Goal: Information Seeking & Learning: Learn about a topic

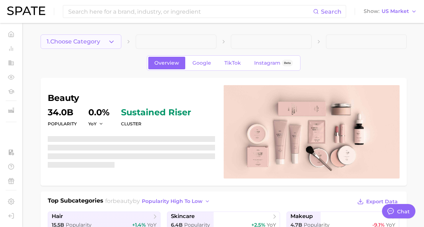
scroll to position [3507, 0]
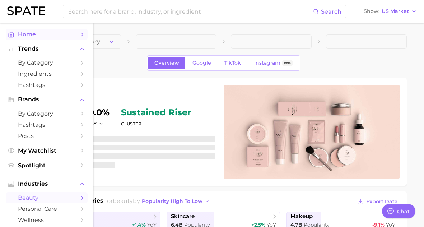
click at [25, 36] on span "Home" at bounding box center [46, 34] width 57 height 7
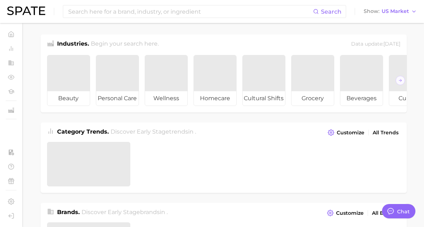
type textarea "x"
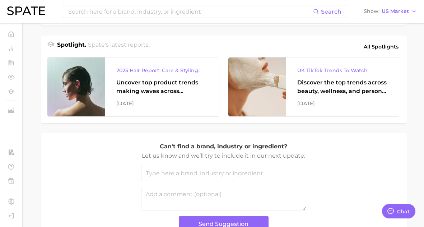
scroll to position [308, 0]
click at [380, 47] on span "All Spotlights" at bounding box center [381, 46] width 35 height 9
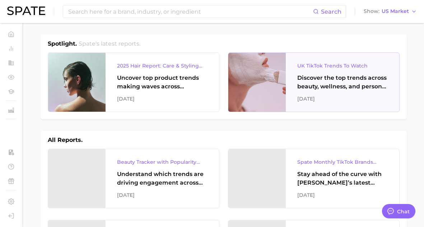
click at [344, 67] on div "UK TikTok Trends To Watch" at bounding box center [342, 65] width 90 height 9
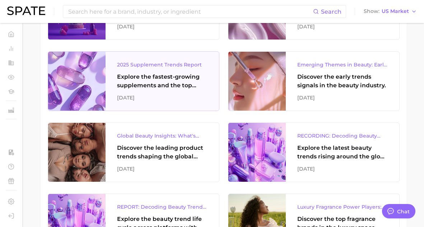
scroll to position [382, 0]
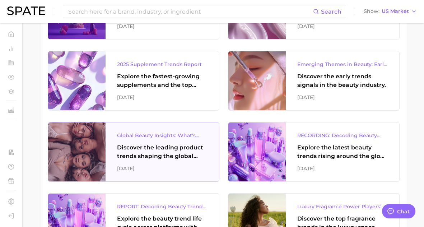
click at [156, 161] on div "Global Beauty Insights: What's Trending & What's Ahead? Discover the leading pr…" at bounding box center [162, 151] width 113 height 59
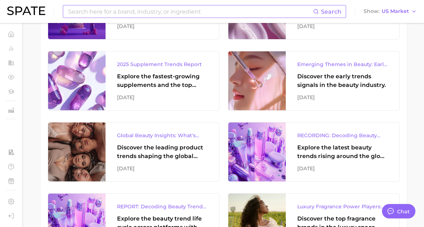
click at [152, 13] on input at bounding box center [191, 11] width 246 height 12
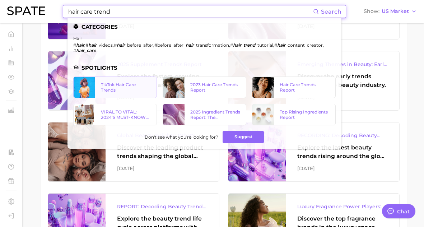
type input "hair care trend"
click at [114, 90] on div "TikTok Hair Care Trends" at bounding box center [126, 87] width 50 height 11
